Goal: Task Accomplishment & Management: Use online tool/utility

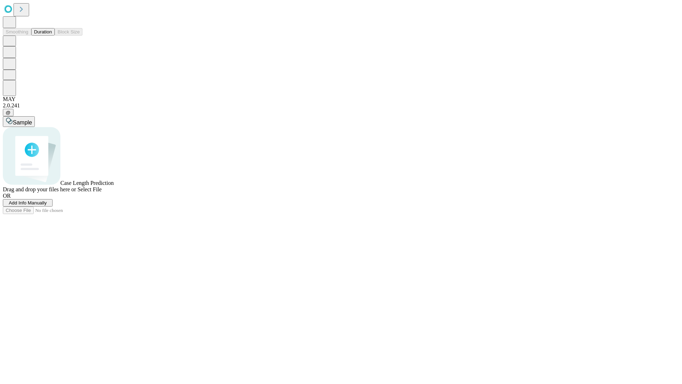
click at [52, 36] on button "Duration" at bounding box center [42, 31] width 23 height 7
click at [47, 205] on span "Add Info Manually" at bounding box center [28, 202] width 38 height 5
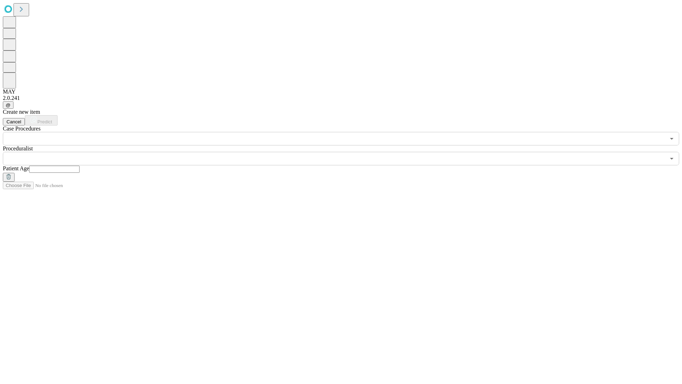
click at [80, 166] on input "text" at bounding box center [54, 169] width 50 height 7
type input "**"
click at [346, 152] on input "text" at bounding box center [334, 158] width 662 height 13
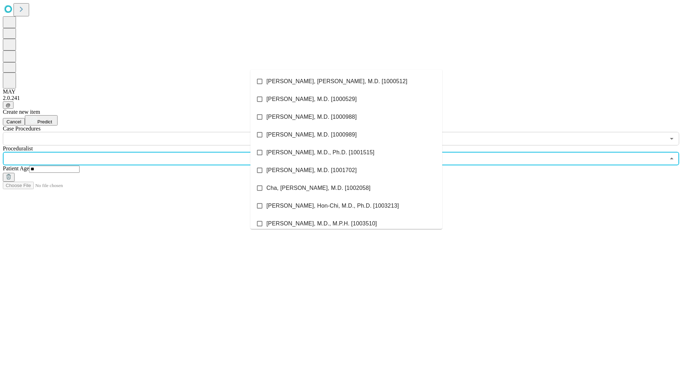
click at [346, 81] on li "[PERSON_NAME], [PERSON_NAME], M.D. [1000512]" at bounding box center [346, 81] width 192 height 18
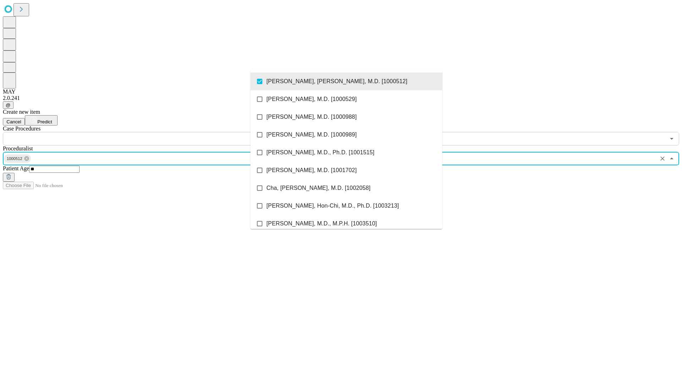
click at [149, 132] on input "text" at bounding box center [334, 138] width 662 height 13
